Goal: Task Accomplishment & Management: Use online tool/utility

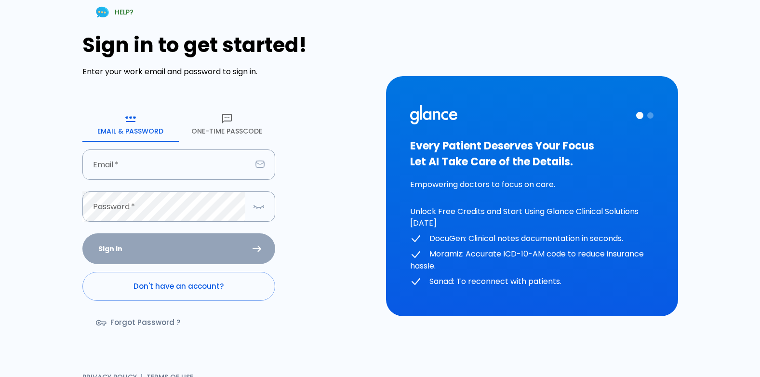
click at [248, 127] on button "One-Time Passcode" at bounding box center [227, 124] width 96 height 35
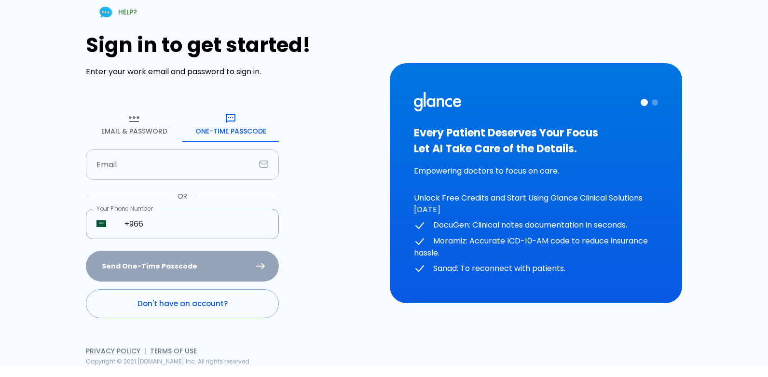
click at [87, 175] on input "text" at bounding box center [170, 164] width 169 height 30
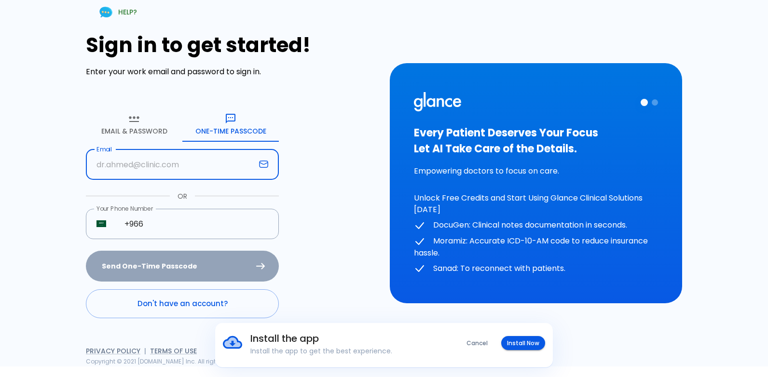
type input "[EMAIL_ADDRESS][DOMAIN_NAME]"
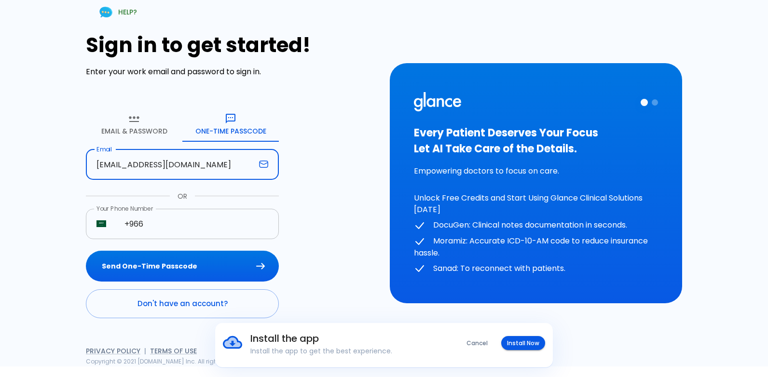
click at [158, 227] on input "+966" at bounding box center [196, 224] width 165 height 30
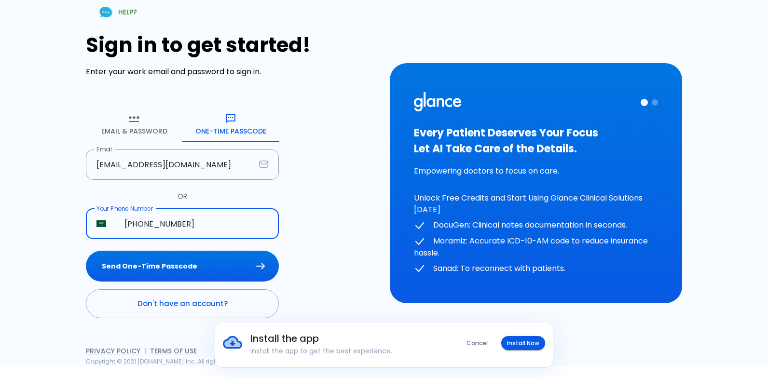
type input "[PHONE_NUMBER]"
click at [86, 251] on button "Send One-Time Passcode" at bounding box center [182, 266] width 193 height 31
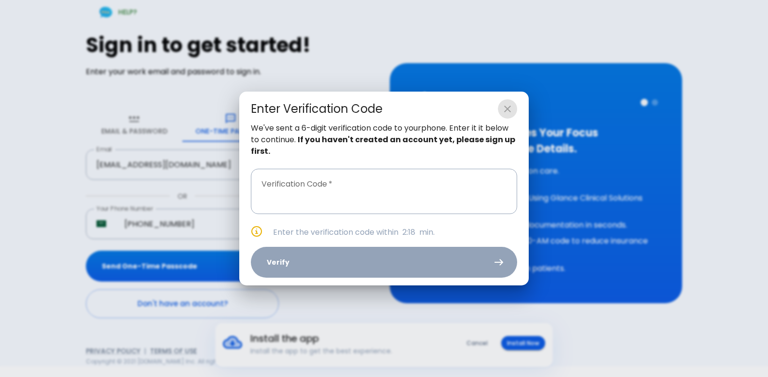
click at [507, 104] on icon "close" at bounding box center [508, 109] width 12 height 12
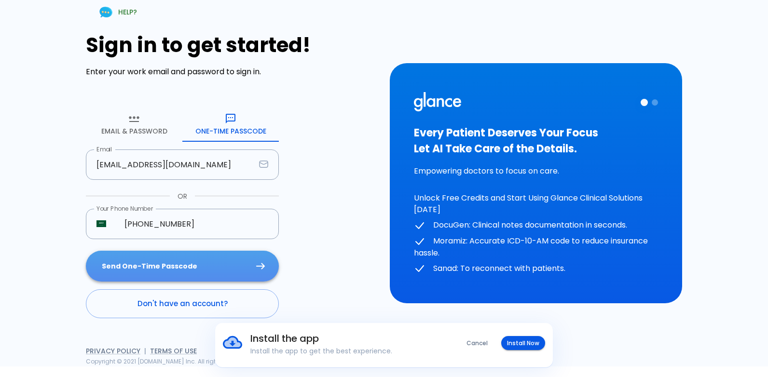
click at [106, 267] on button "Send One-Time Passcode" at bounding box center [182, 266] width 193 height 31
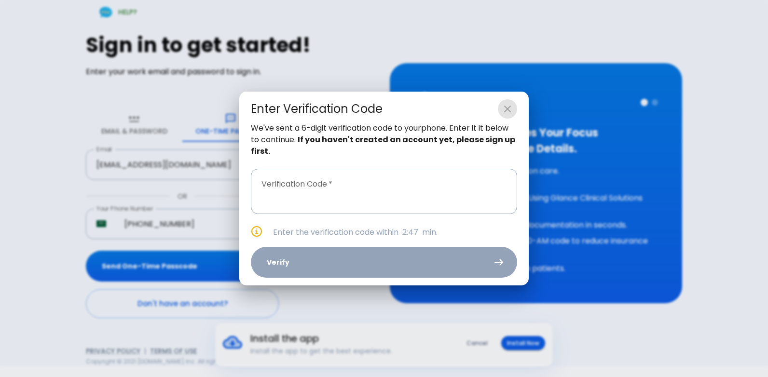
click at [511, 113] on icon "close" at bounding box center [508, 109] width 12 height 12
type input "_ _ _ _ _ _"
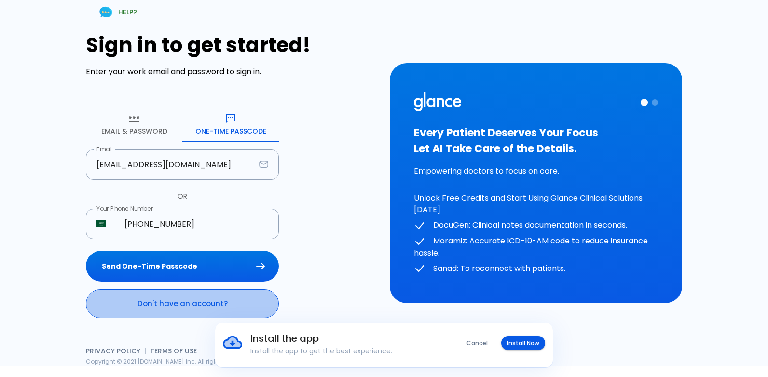
click at [140, 308] on link "Don't have an account?" at bounding box center [182, 303] width 193 height 29
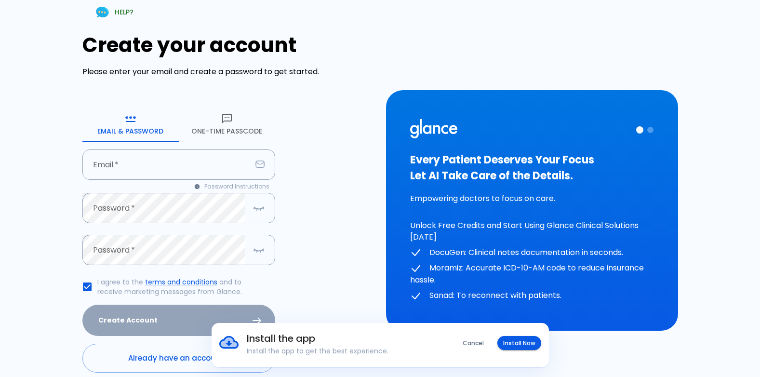
click at [229, 128] on button "One-Time Passcode" at bounding box center [227, 124] width 96 height 35
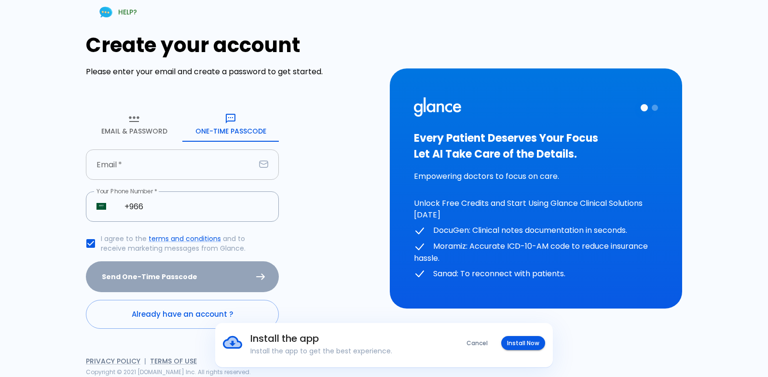
click at [186, 179] on input "text" at bounding box center [170, 164] width 169 height 30
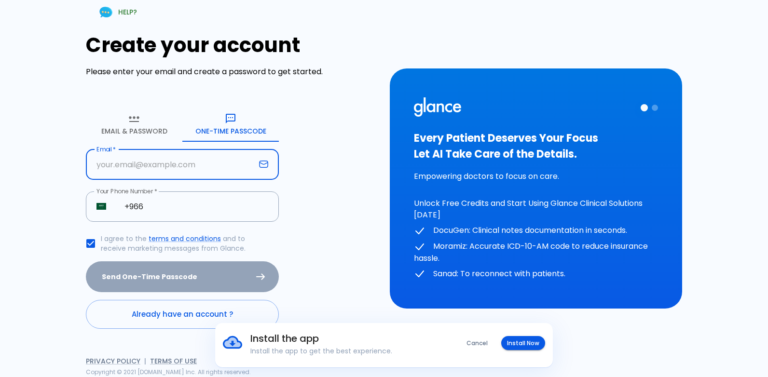
type input "[EMAIL_ADDRESS][DOMAIN_NAME]"
click at [188, 198] on input "+966" at bounding box center [196, 206] width 165 height 30
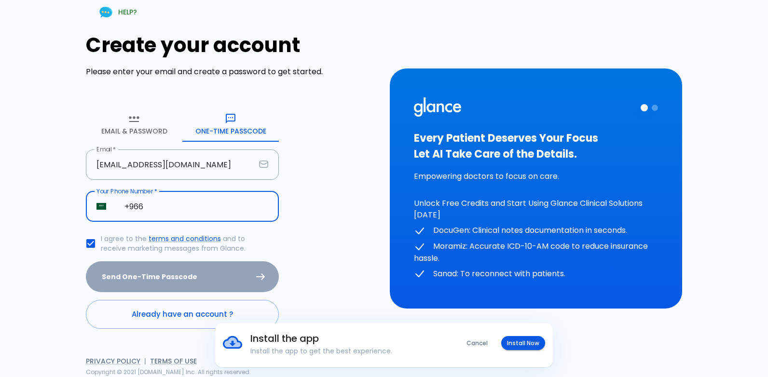
type input "[PHONE_NUMBER]"
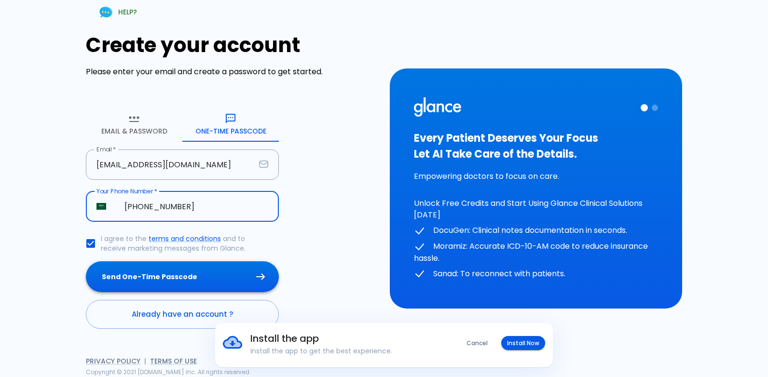
click at [193, 267] on button "Send One-Time Passcode" at bounding box center [182, 276] width 193 height 31
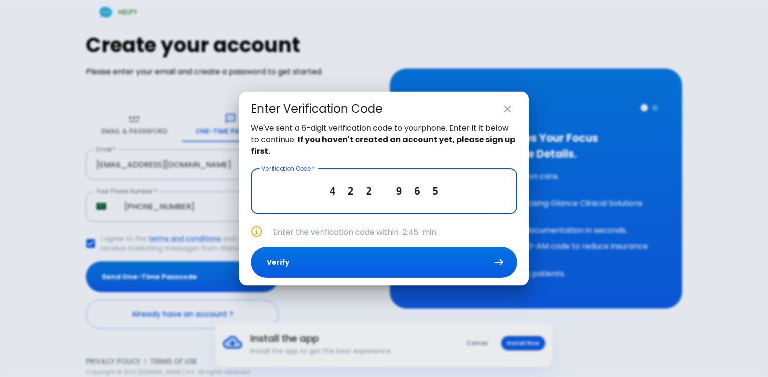
type input "4 2 2 9 6 5"
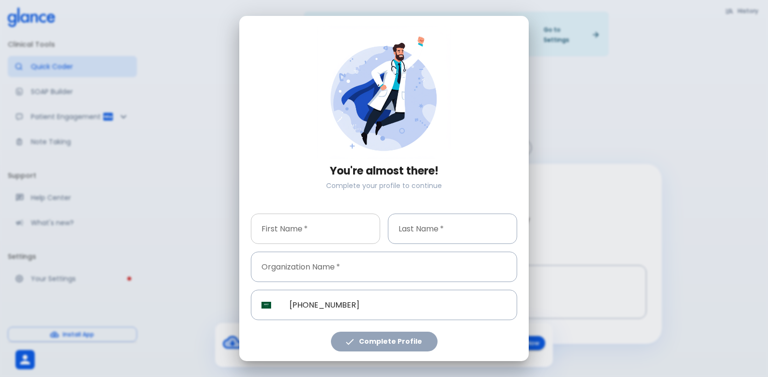
click at [309, 235] on input "text" at bounding box center [315, 229] width 129 height 30
click at [454, 232] on input "text" at bounding box center [452, 229] width 129 height 30
click at [324, 232] on input "[PERSON_NAME]" at bounding box center [315, 229] width 129 height 30
type input "haithem"
type input "hussin"
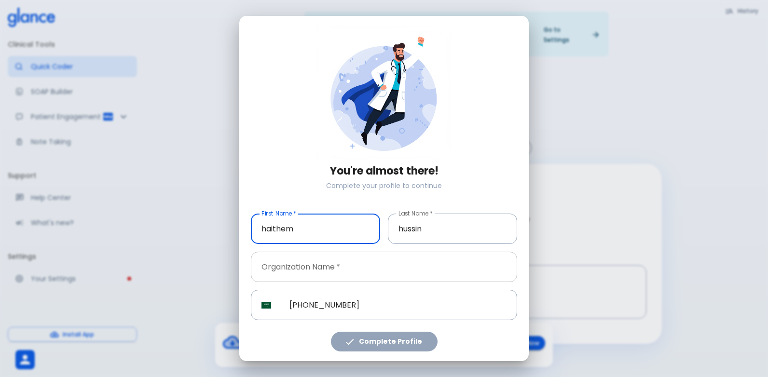
click at [328, 274] on input "text" at bounding box center [384, 267] width 266 height 30
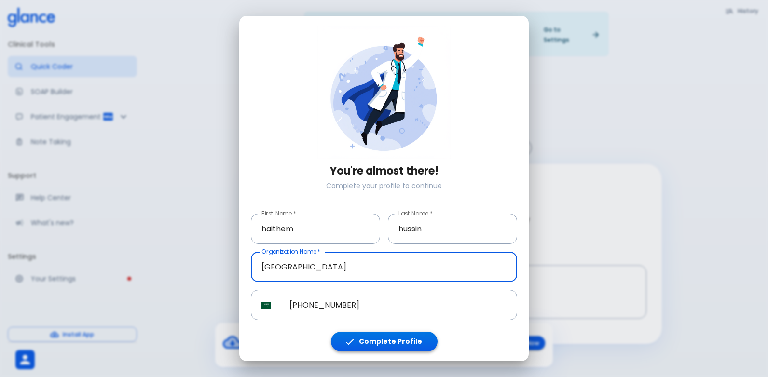
type input "[GEOGRAPHIC_DATA]"
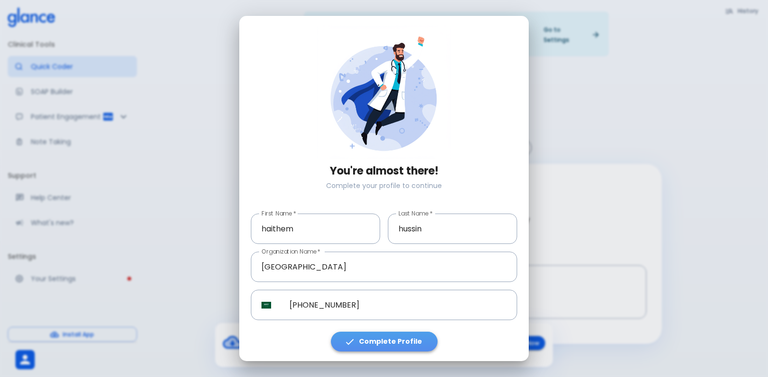
click at [414, 346] on button "Complete Profile" at bounding box center [384, 342] width 107 height 20
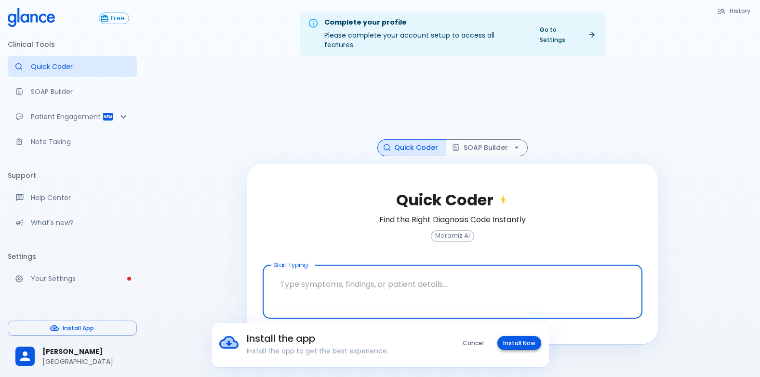
click at [526, 345] on button "Install Now" at bounding box center [520, 343] width 44 height 14
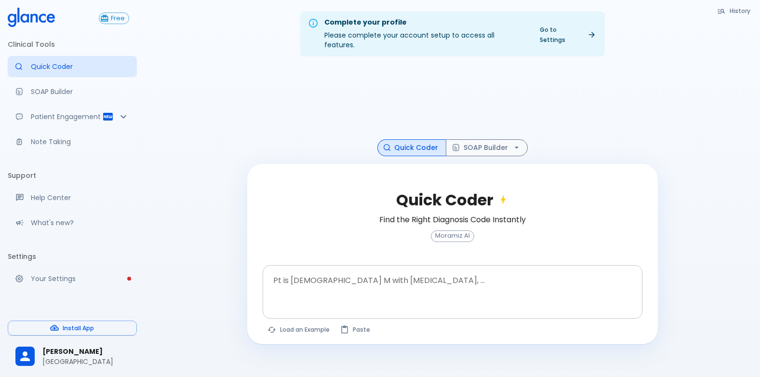
click at [345, 301] on div at bounding box center [454, 307] width 376 height 17
click at [339, 287] on textarea at bounding box center [453, 284] width 366 height 30
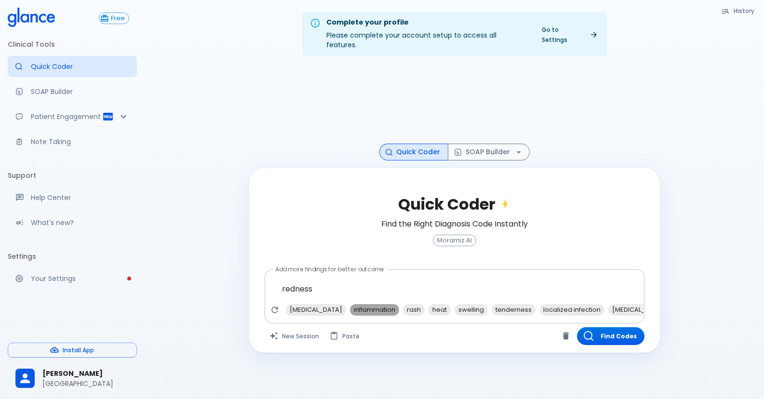
click at [350, 304] on span "inflammation" at bounding box center [374, 309] width 49 height 11
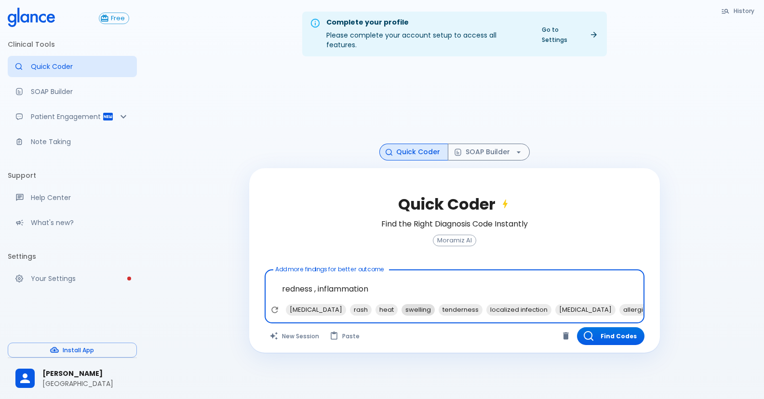
click at [402, 304] on span "swelling" at bounding box center [418, 309] width 33 height 11
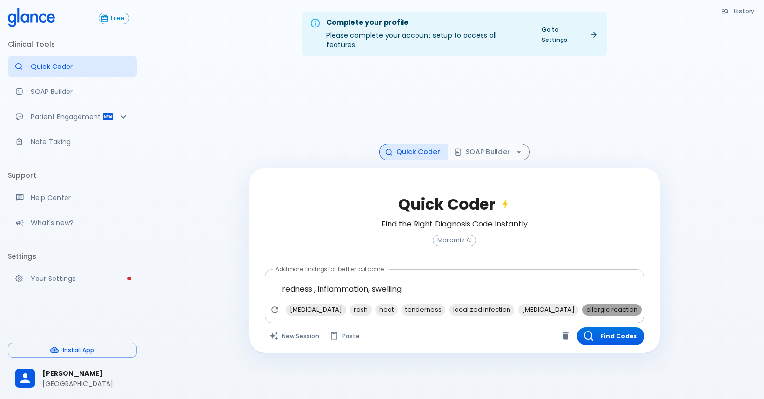
click at [584, 304] on span "allergic reaction" at bounding box center [612, 309] width 59 height 11
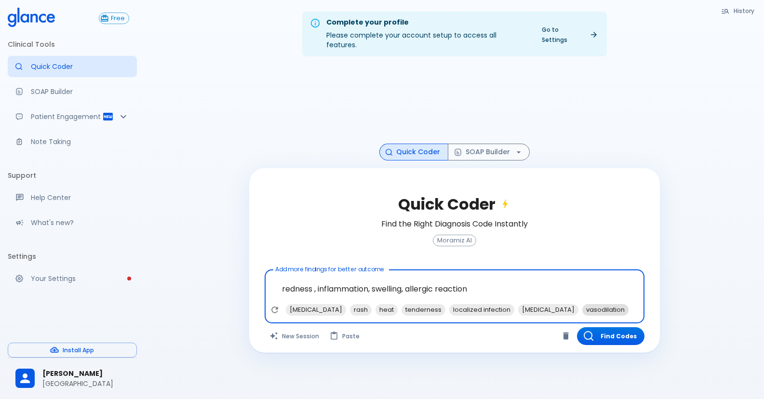
click at [583, 304] on span "vasodilation" at bounding box center [606, 309] width 46 height 11
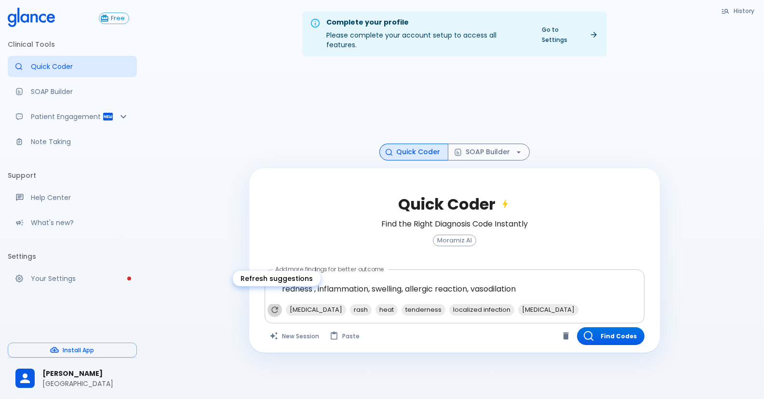
click at [277, 307] on icon "Refresh suggestions" at bounding box center [274, 310] width 6 height 6
click at [385, 304] on span "[MEDICAL_DATA]" at bounding box center [415, 309] width 60 height 11
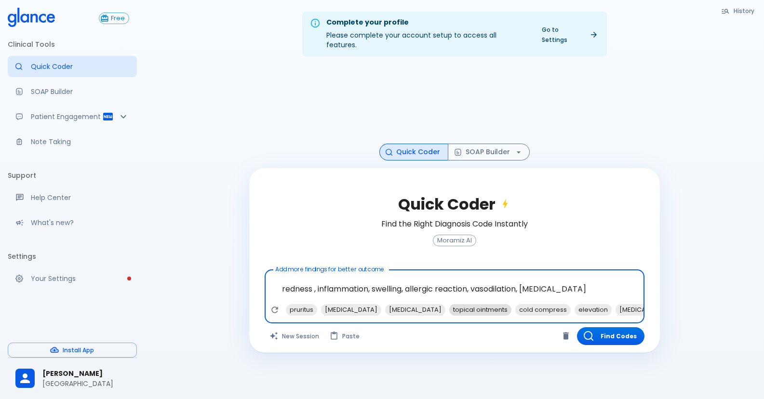
click at [449, 304] on span "topical ointments" at bounding box center [480, 309] width 62 height 11
type textarea "redness , inflammation, swelling, allergic reaction, vasodilation, [MEDICAL_DAT…"
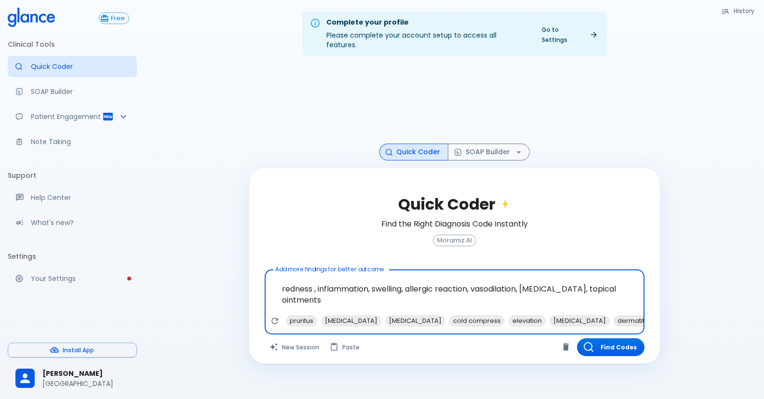
drag, startPoint x: 604, startPoint y: 341, endPoint x: 689, endPoint y: 347, distance: 84.6
click at [607, 345] on button "Find Codes" at bounding box center [611, 348] width 68 height 18
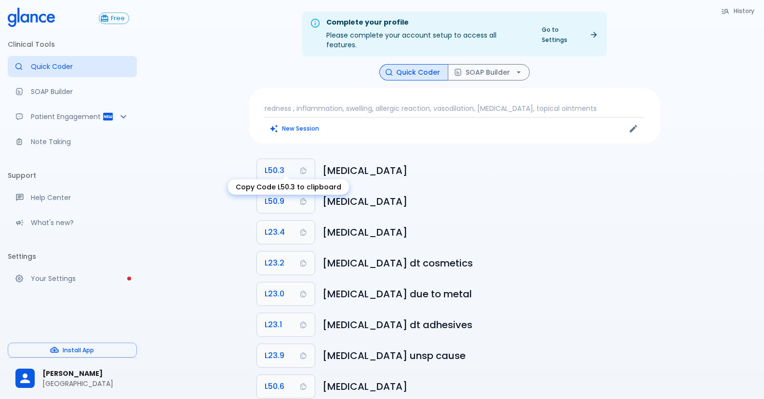
click at [278, 164] on span "L50.3" at bounding box center [275, 171] width 20 height 14
click at [297, 164] on button "L50.3" at bounding box center [286, 170] width 58 height 23
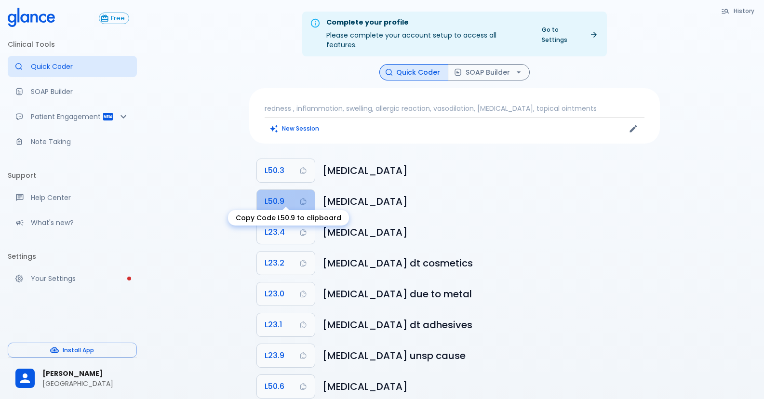
click at [268, 195] on span "L50.9" at bounding box center [275, 202] width 20 height 14
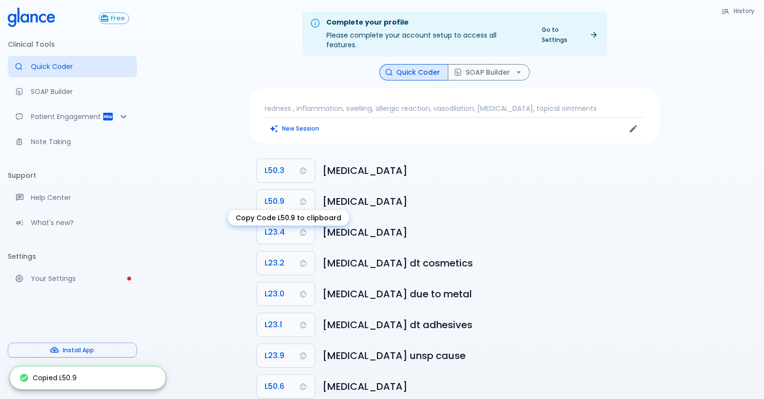
click at [283, 225] on body "↧ pull to refresh ↧ Free Clinical Tools Quick Coder SOAP Builder Patient Engage…" at bounding box center [382, 228] width 764 height 456
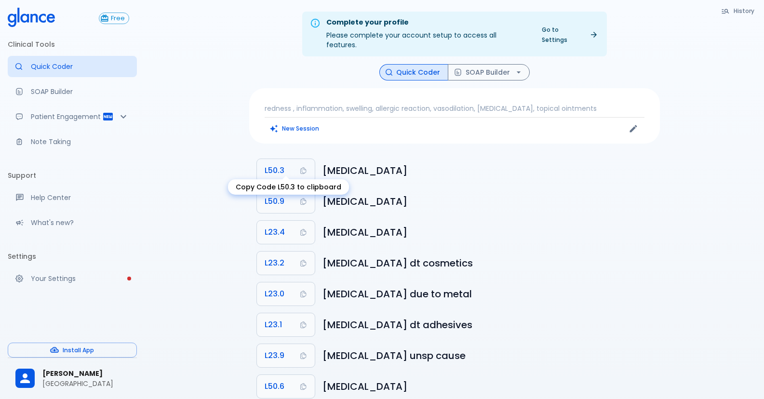
click at [282, 164] on span "L50.3" at bounding box center [275, 171] width 20 height 14
click at [293, 159] on button "L50.3" at bounding box center [286, 170] width 58 height 23
click at [499, 64] on button "SOAP Builder" at bounding box center [489, 72] width 82 height 17
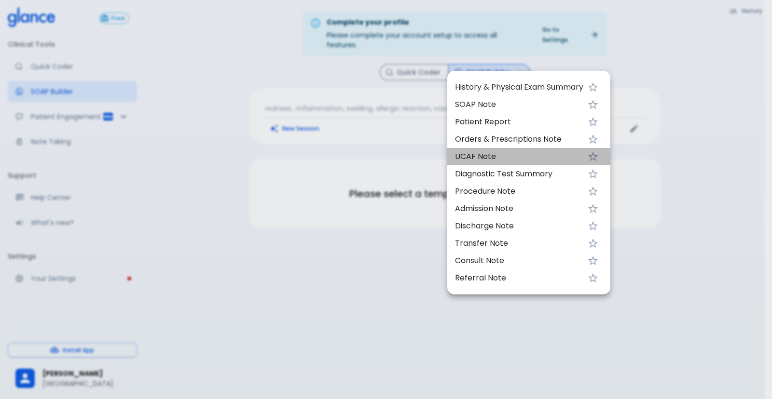
click at [523, 161] on span "UCAF Note" at bounding box center [519, 157] width 128 height 12
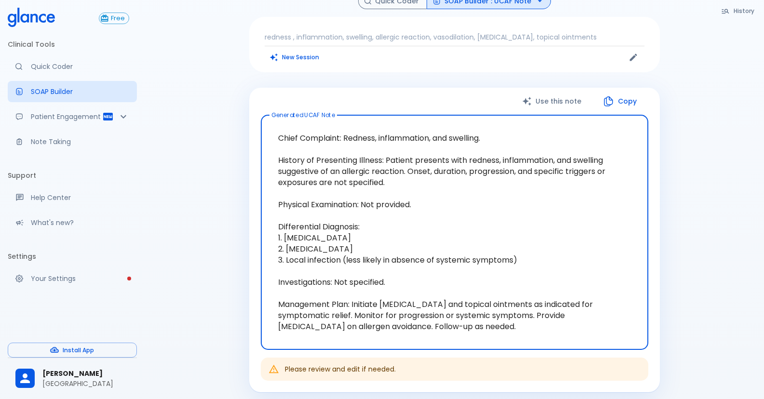
scroll to position [83, 0]
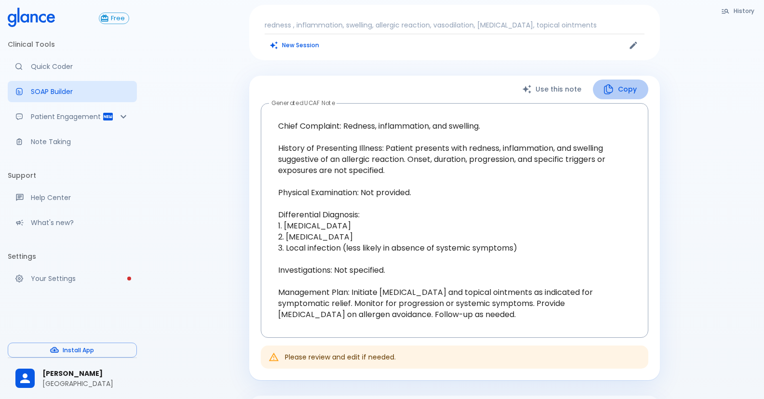
click at [607, 84] on icon "button" at bounding box center [608, 89] width 9 height 10
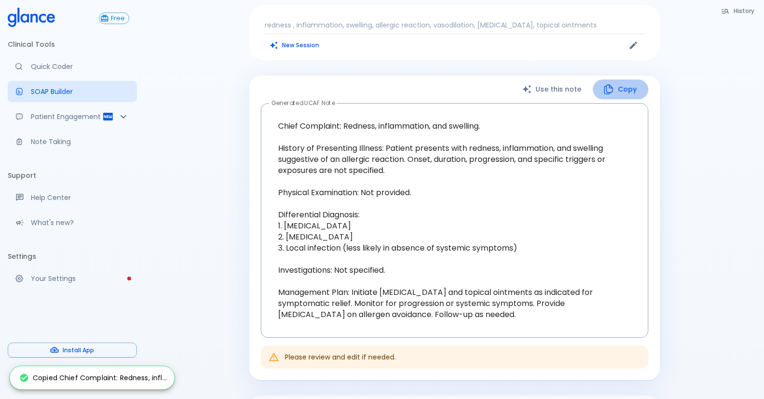
click at [615, 80] on button "Copy" at bounding box center [620, 90] width 55 height 20
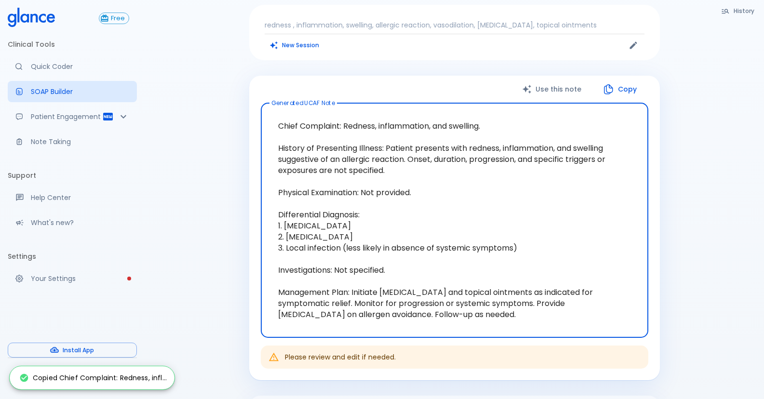
drag, startPoint x: 271, startPoint y: 113, endPoint x: 427, endPoint y: 166, distance: 164.7
click at [427, 166] on textarea "Chief Complaint: Redness, inflammation, and swelling. History of Presenting Ill…" at bounding box center [455, 220] width 374 height 219
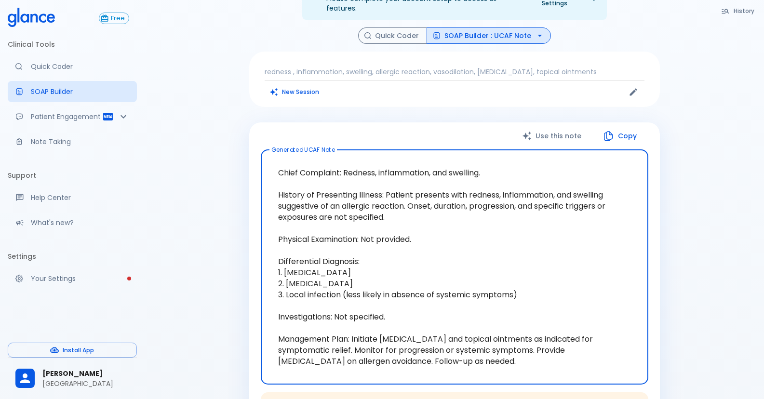
scroll to position [0, 0]
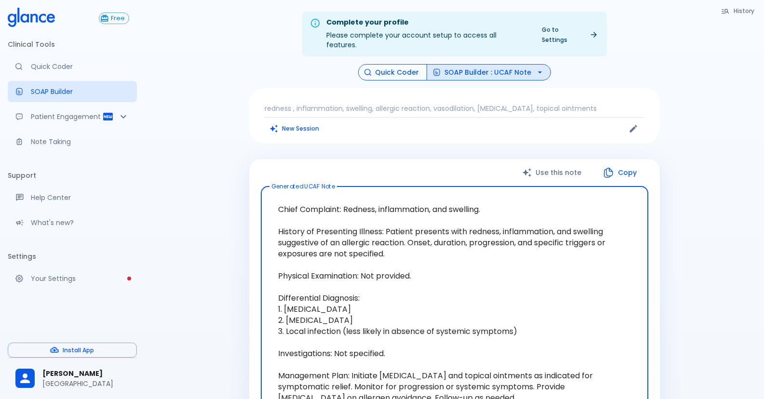
click at [388, 64] on button "Quick Coder" at bounding box center [392, 72] width 69 height 17
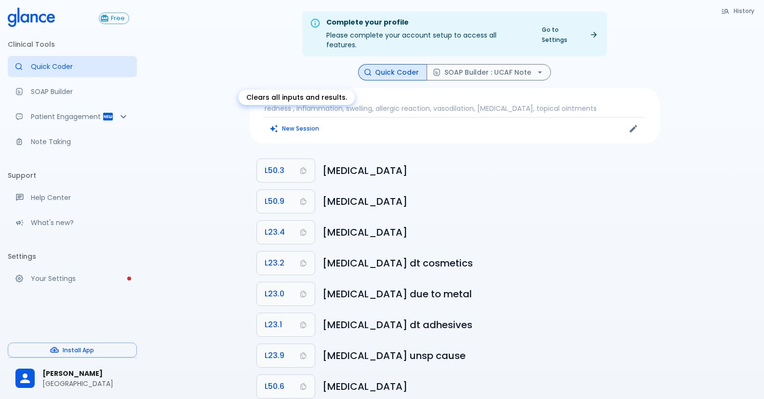
click at [268, 123] on button "New Session" at bounding box center [295, 129] width 60 height 14
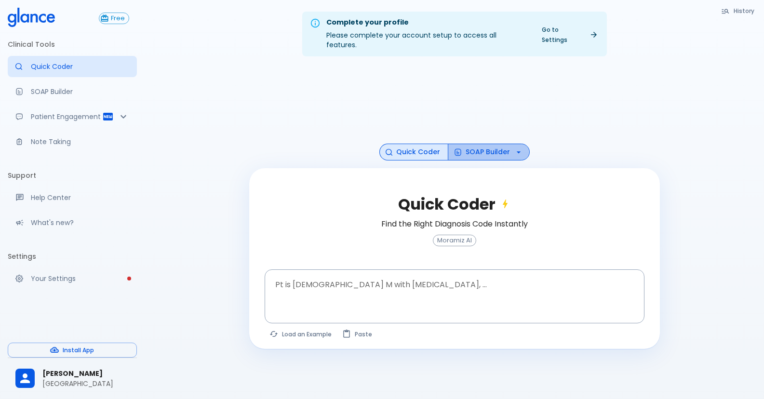
click at [472, 144] on button "SOAP Builder" at bounding box center [489, 152] width 82 height 17
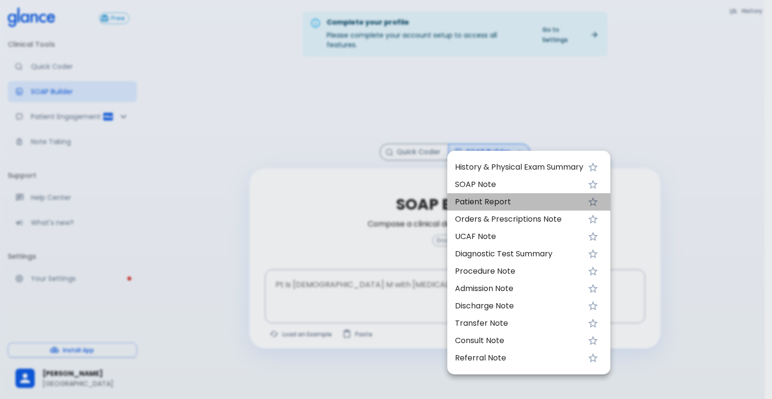
click at [457, 205] on span "Patient Report" at bounding box center [519, 202] width 128 height 12
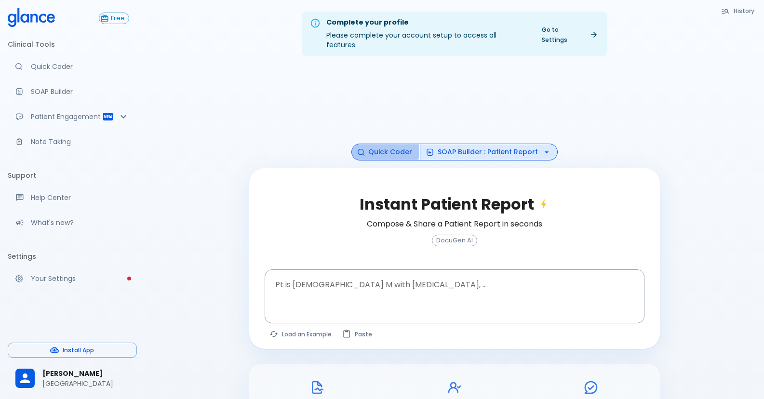
click at [365, 149] on icon "button" at bounding box center [361, 152] width 7 height 7
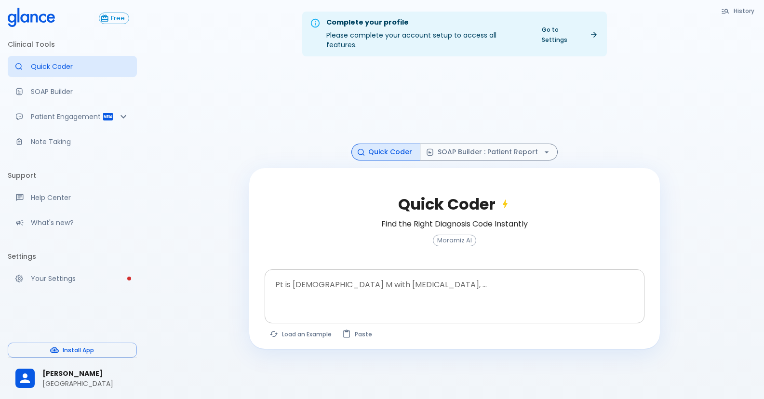
click at [342, 285] on textarea at bounding box center [454, 289] width 366 height 30
